Goal: Communication & Community: Answer question/provide support

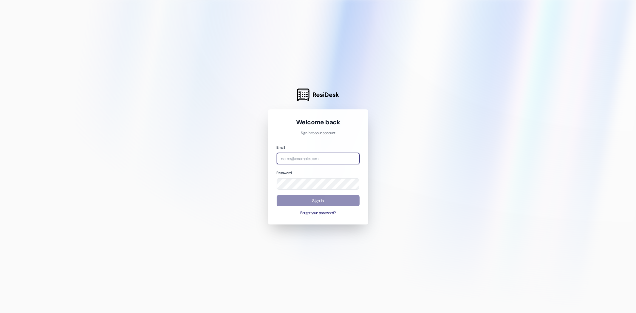
type input "[EMAIL_ADDRESS][DOMAIN_NAME]"
click at [298, 203] on button "Sign In" at bounding box center [318, 201] width 83 height 12
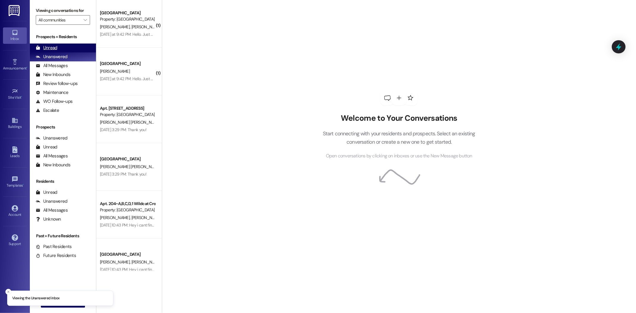
click at [49, 45] on div "Unread" at bounding box center [46, 48] width 21 height 6
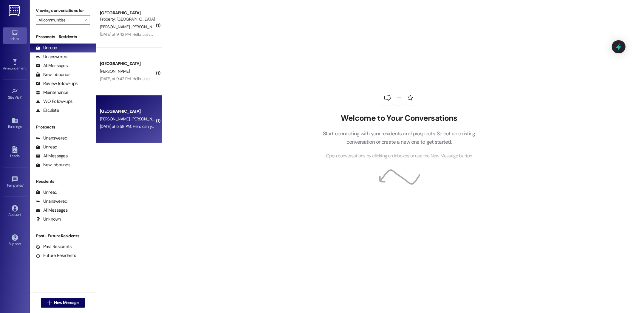
click at [141, 129] on div "[DATE] at 5:58 PM: Hello can you confirm if we are good from a payment perspect…" at bounding box center [127, 126] width 56 height 7
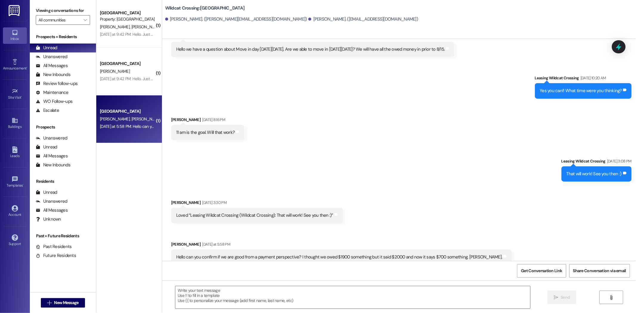
scroll to position [912, 0]
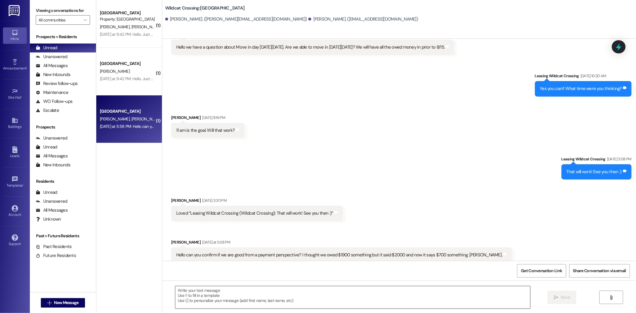
click at [216, 293] on textarea at bounding box center [352, 297] width 355 height 22
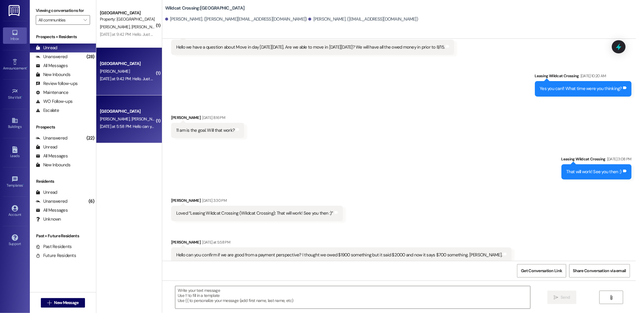
click at [106, 87] on div "Wildcat Crossing Prospect [PERSON_NAME] [DATE] at 9:42 PM: Hello. Just checking…" at bounding box center [129, 72] width 66 height 48
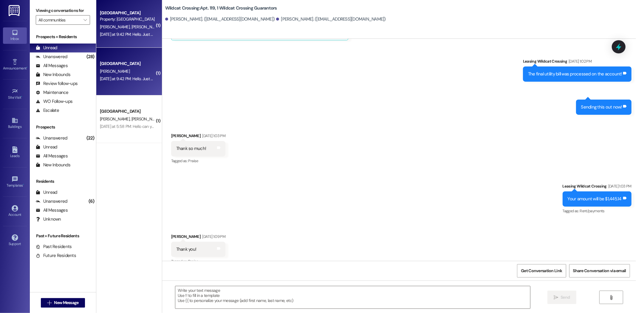
scroll to position [3628, 0]
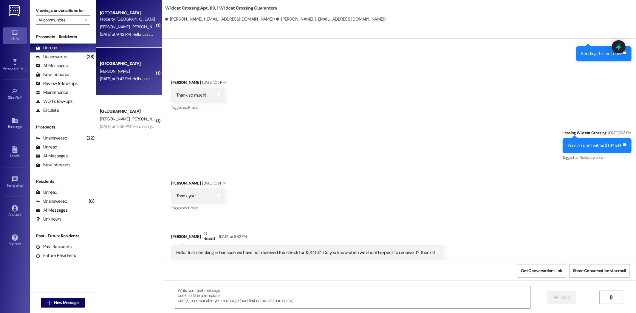
click at [189, 291] on textarea at bounding box center [352, 297] width 355 height 22
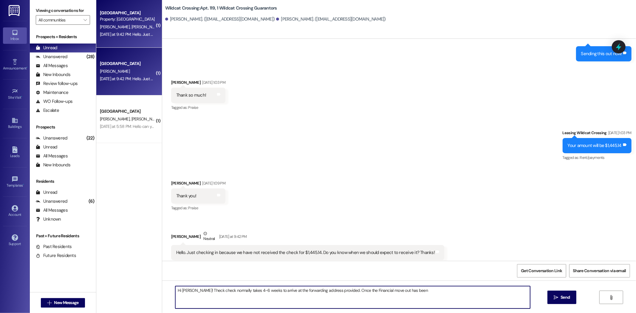
click at [367, 289] on textarea "Hi [PERSON_NAME]! Theck check normally takes 4-6 weeks to arrive at the forward…" at bounding box center [352, 297] width 355 height 22
click at [377, 288] on textarea "Hi [PERSON_NAME]! Theck check normally takes 4-6 weeks to arrive at the forward…" at bounding box center [352, 297] width 355 height 22
click at [408, 290] on textarea "Hi [PERSON_NAME]! Theck check normally takes 4-6 weeks to arrive at the forward…" at bounding box center [352, 297] width 355 height 22
click at [195, 290] on textarea "Hi [PERSON_NAME]! Theck check normally takes 4-6 weeks to arrive at the forward…" at bounding box center [352, 297] width 355 height 22
click at [217, 292] on textarea "Hi [PERSON_NAME]! The check normally takes 4-6 weeks to arrive at the forwardin…" at bounding box center [352, 297] width 355 height 22
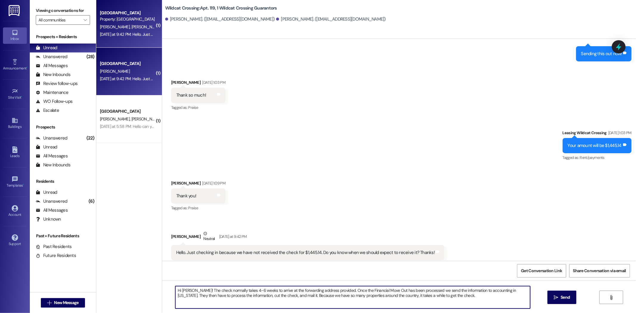
click at [217, 292] on textarea "Hi [PERSON_NAME]! The check normally takes 4-6 weeks to arrive at the forwardin…" at bounding box center [352, 297] width 355 height 22
click at [439, 297] on textarea "Hi [PERSON_NAME]! The check typically takes 4-6 weeks to arrive at the forwardi…" at bounding box center [352, 297] width 355 height 22
drag, startPoint x: 179, startPoint y: 300, endPoint x: 170, endPoint y: 300, distance: 9.0
click at [175, 300] on textarea "Hi [PERSON_NAME]! The check typically takes 4-6 weeks to arrive at the forwardi…" at bounding box center [352, 297] width 355 height 22
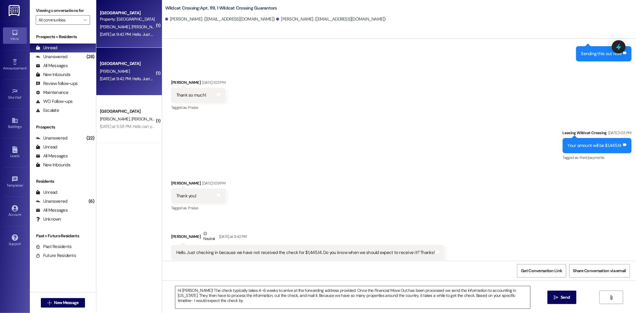
click at [215, 302] on textarea "Hi [PERSON_NAME]! The check typically takes 4-6 weeks to arrive at the forwardi…" at bounding box center [352, 297] width 355 height 22
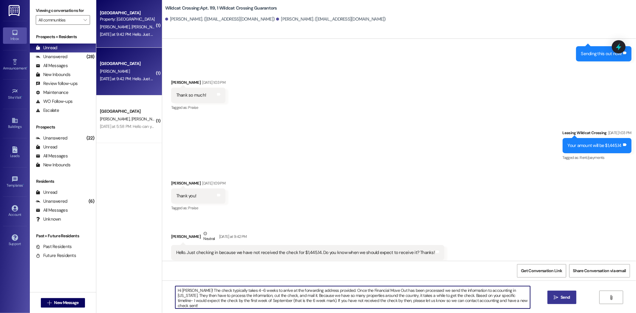
type textarea "Hi [PERSON_NAME]! The check typically takes 4-6 weeks to arrive at the forwardi…"
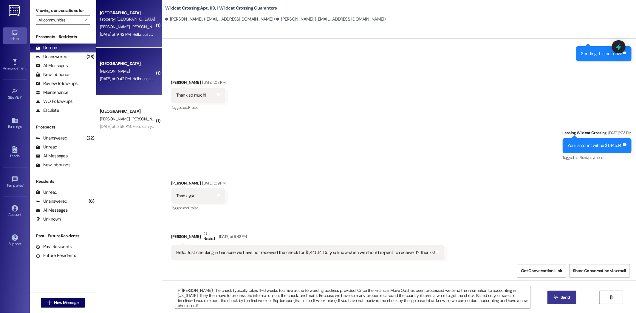
click at [567, 294] on button " Send" at bounding box center [562, 297] width 29 height 13
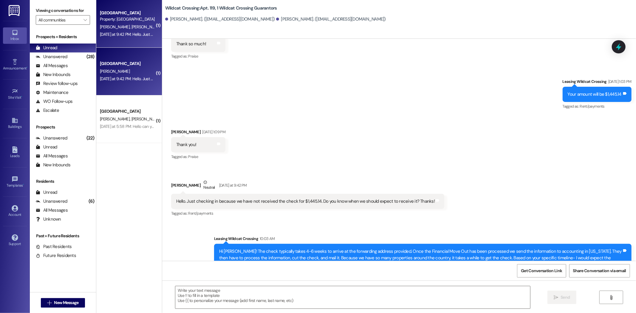
scroll to position [3683, 0]
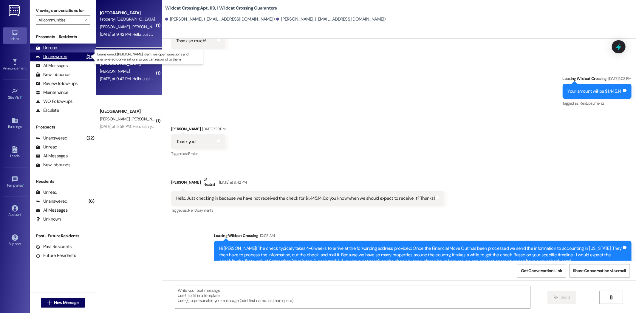
click at [53, 53] on div "Unanswered (28)" at bounding box center [63, 57] width 66 height 9
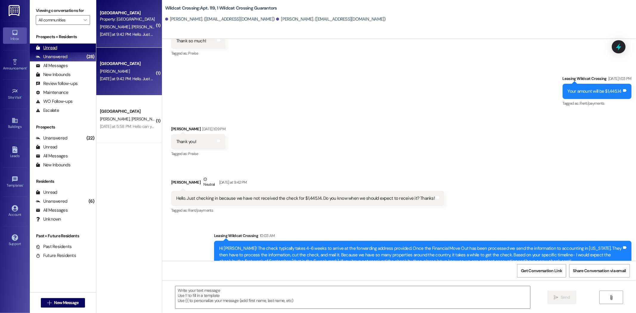
click at [54, 47] on div "Unread" at bounding box center [46, 48] width 21 height 6
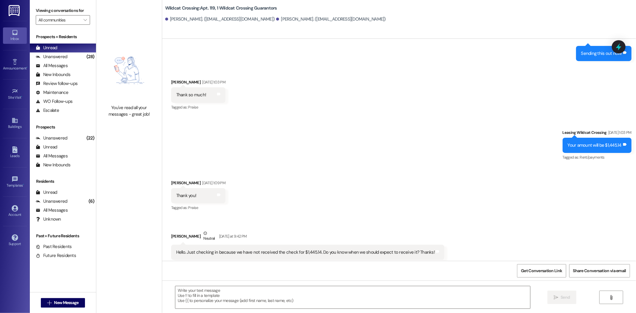
scroll to position [3628, 0]
